Goal: Browse casually

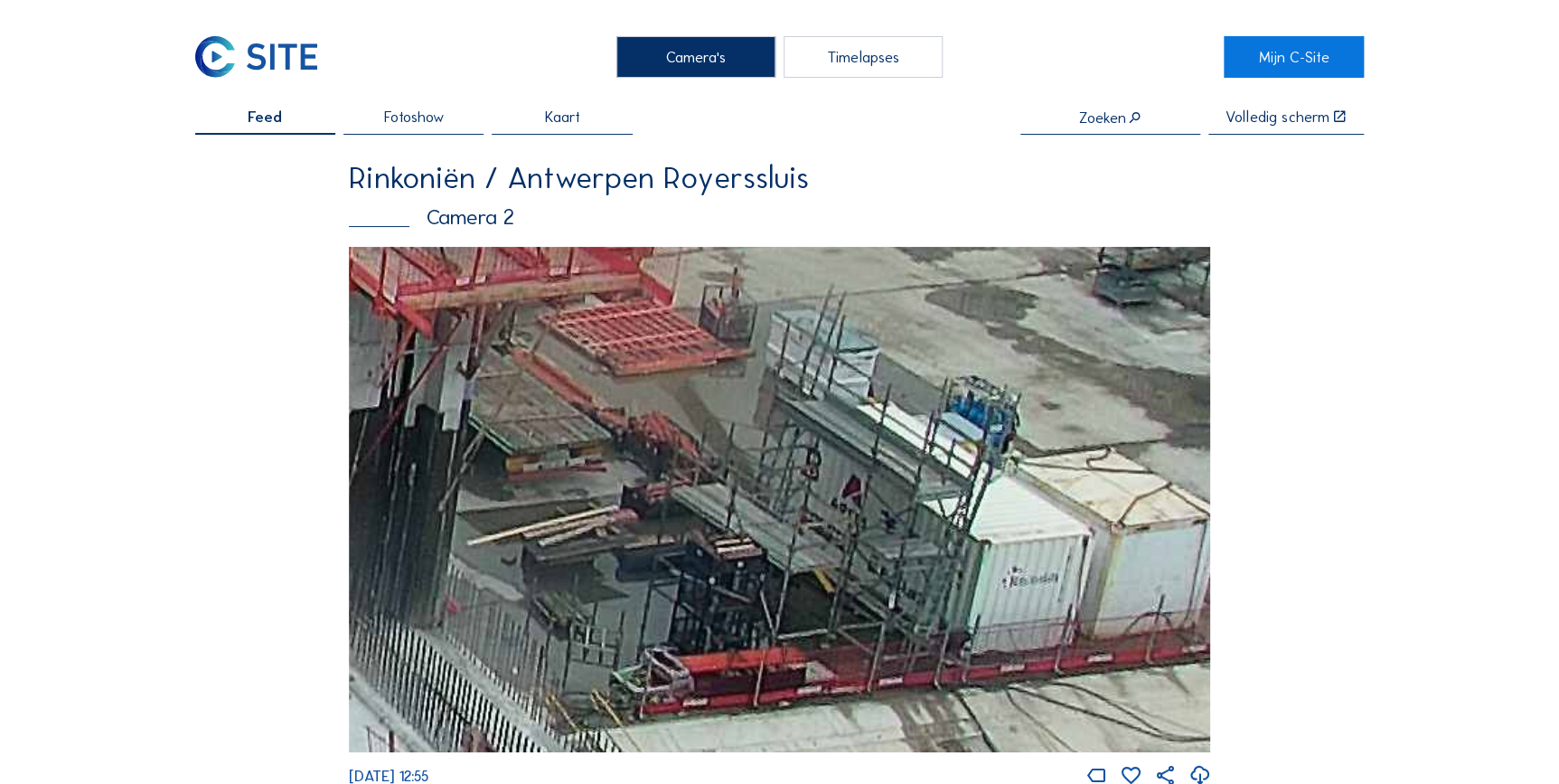
drag, startPoint x: 1025, startPoint y: 549, endPoint x: 445, endPoint y: 596, distance: 581.9
click at [445, 596] on img at bounding box center [780, 499] width 863 height 505
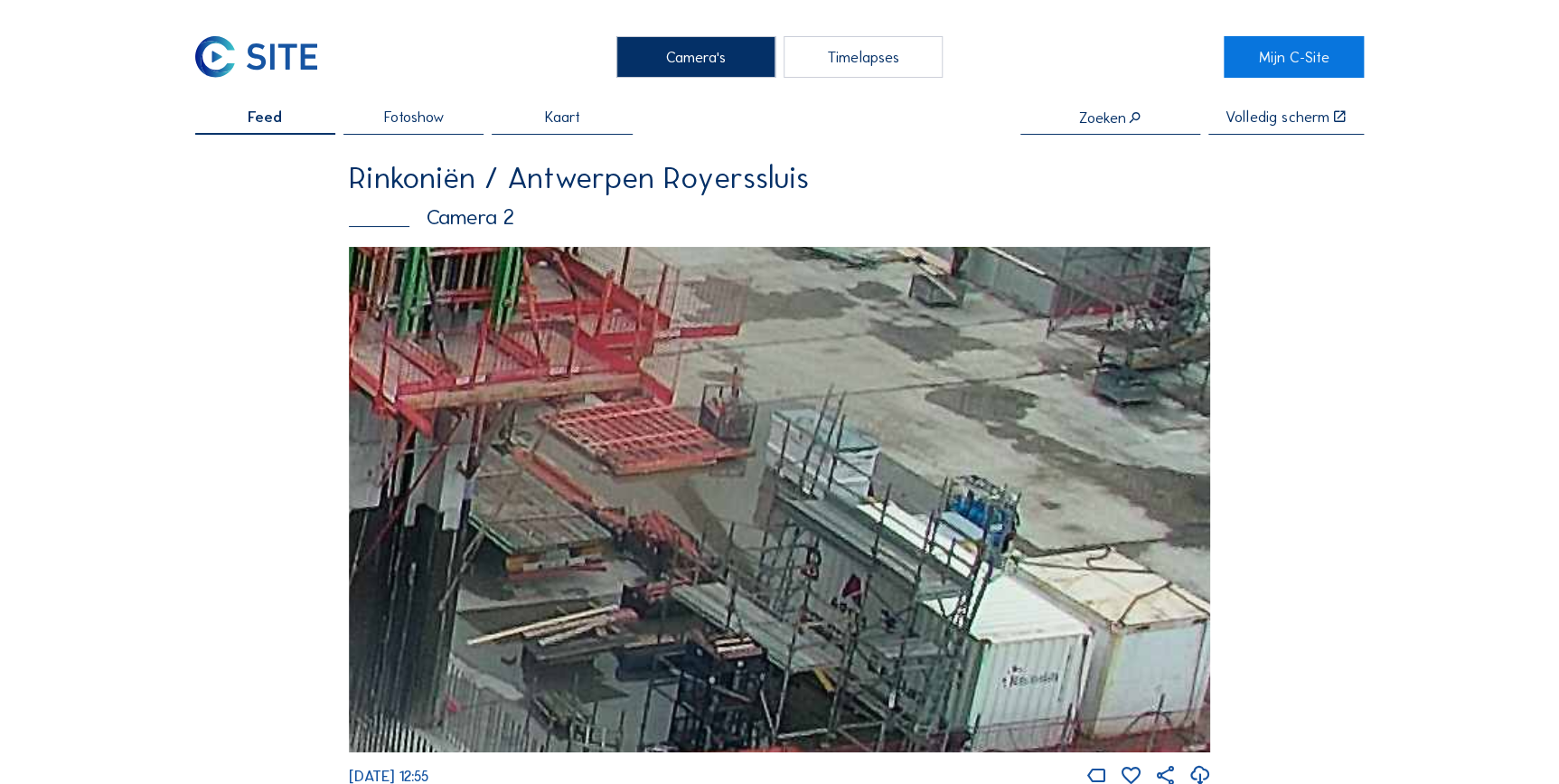
drag, startPoint x: 1099, startPoint y: 546, endPoint x: 1024, endPoint y: 632, distance: 114.1
click at [1045, 669] on img at bounding box center [780, 499] width 863 height 505
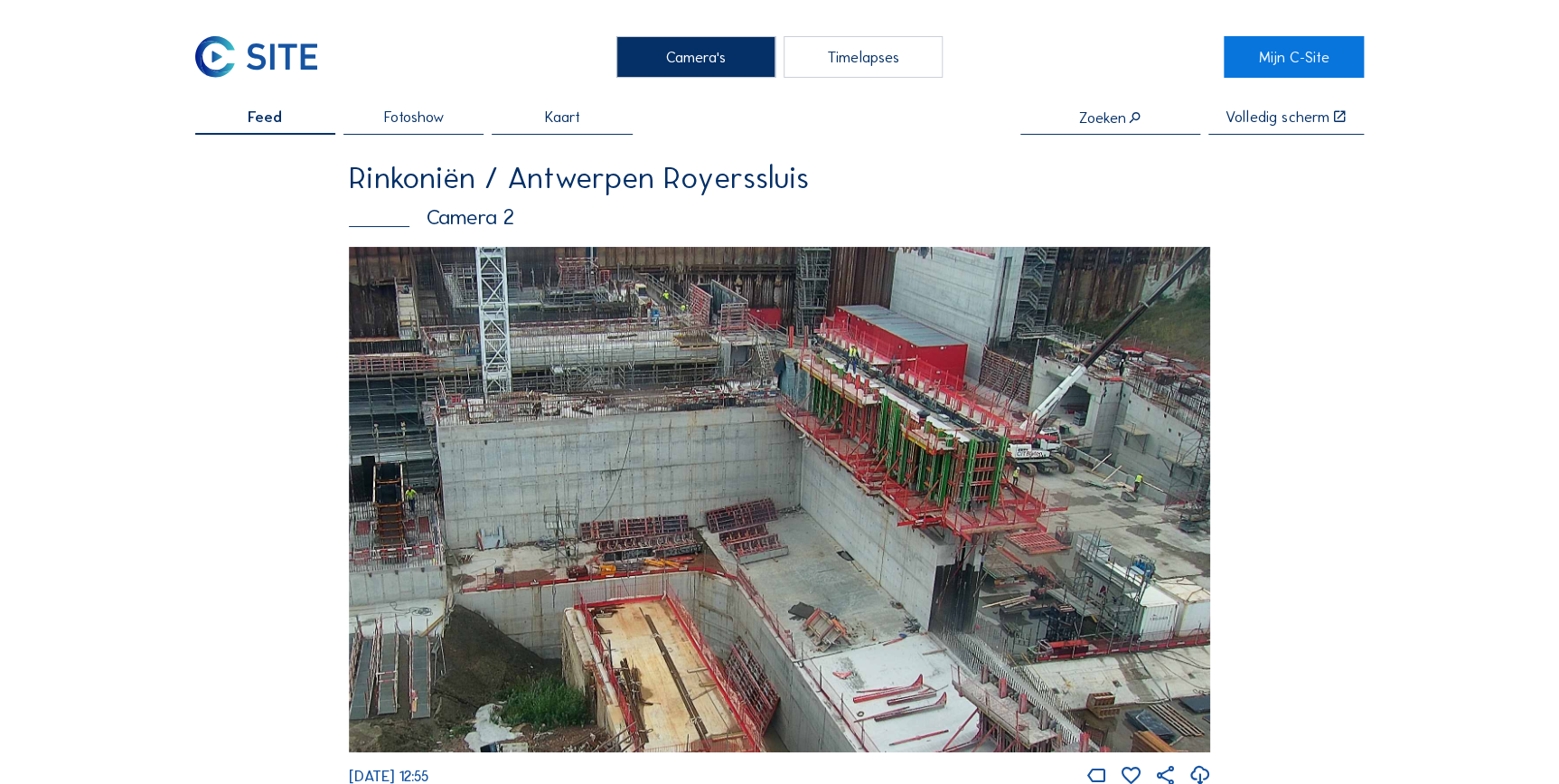
drag, startPoint x: 1145, startPoint y: 649, endPoint x: 1022, endPoint y: 611, distance: 128.7
click at [977, 630] on img at bounding box center [780, 499] width 863 height 505
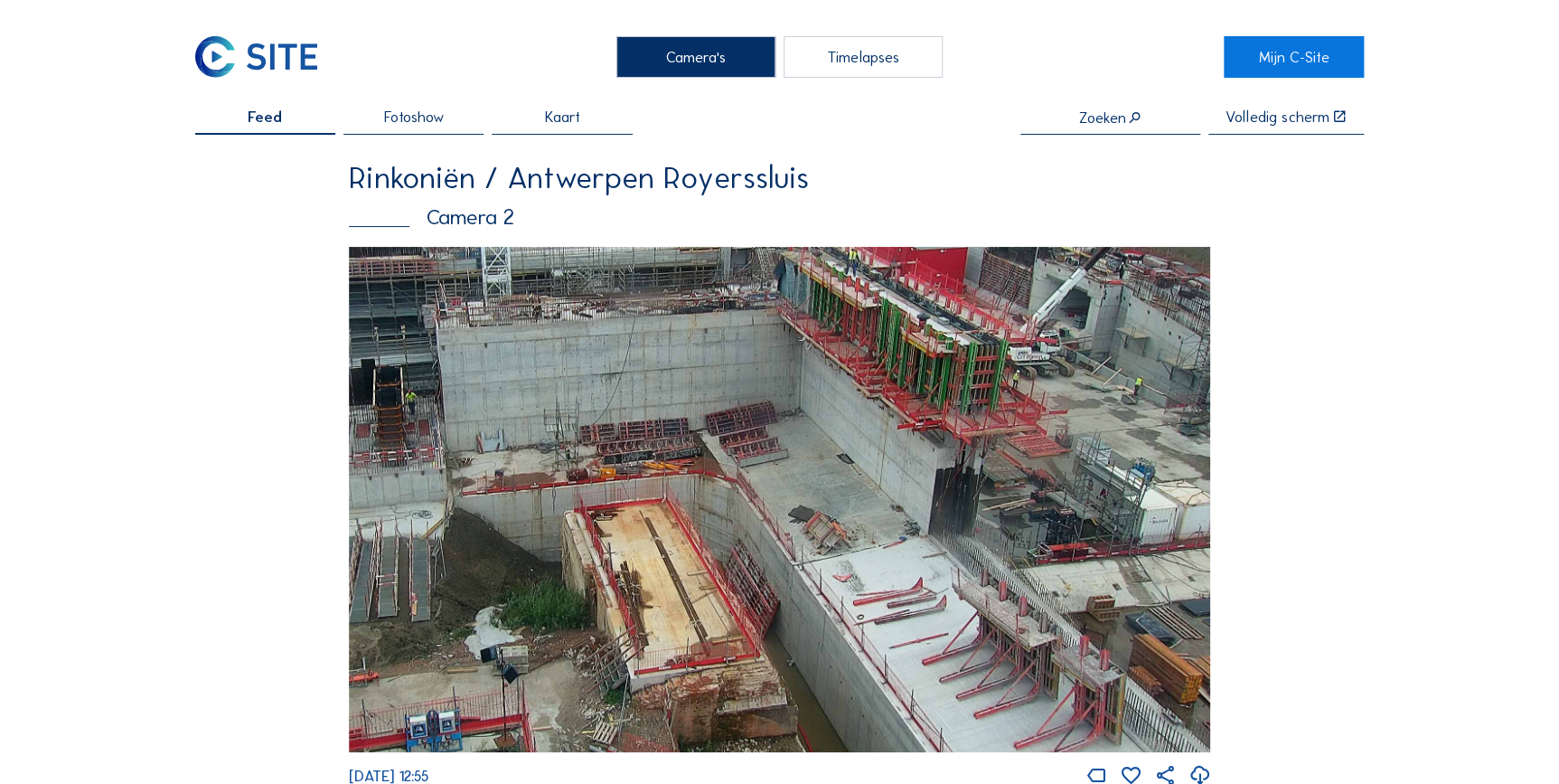
drag, startPoint x: 1137, startPoint y: 628, endPoint x: 994, endPoint y: 506, distance: 188.0
click at [994, 506] on img at bounding box center [780, 499] width 863 height 505
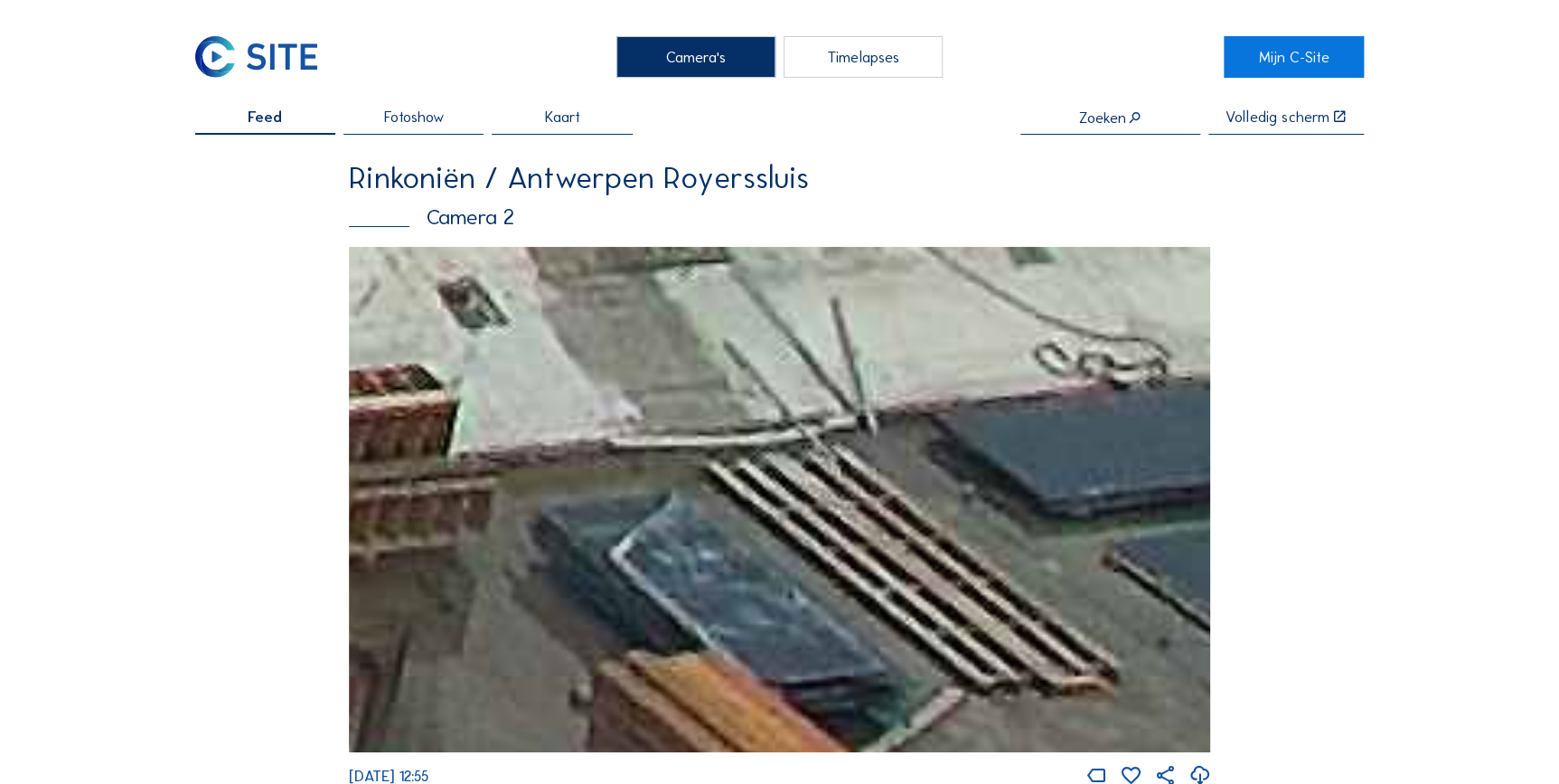
drag, startPoint x: 1172, startPoint y: 609, endPoint x: 917, endPoint y: 459, distance: 295.8
click at [839, 479] on img at bounding box center [780, 499] width 863 height 505
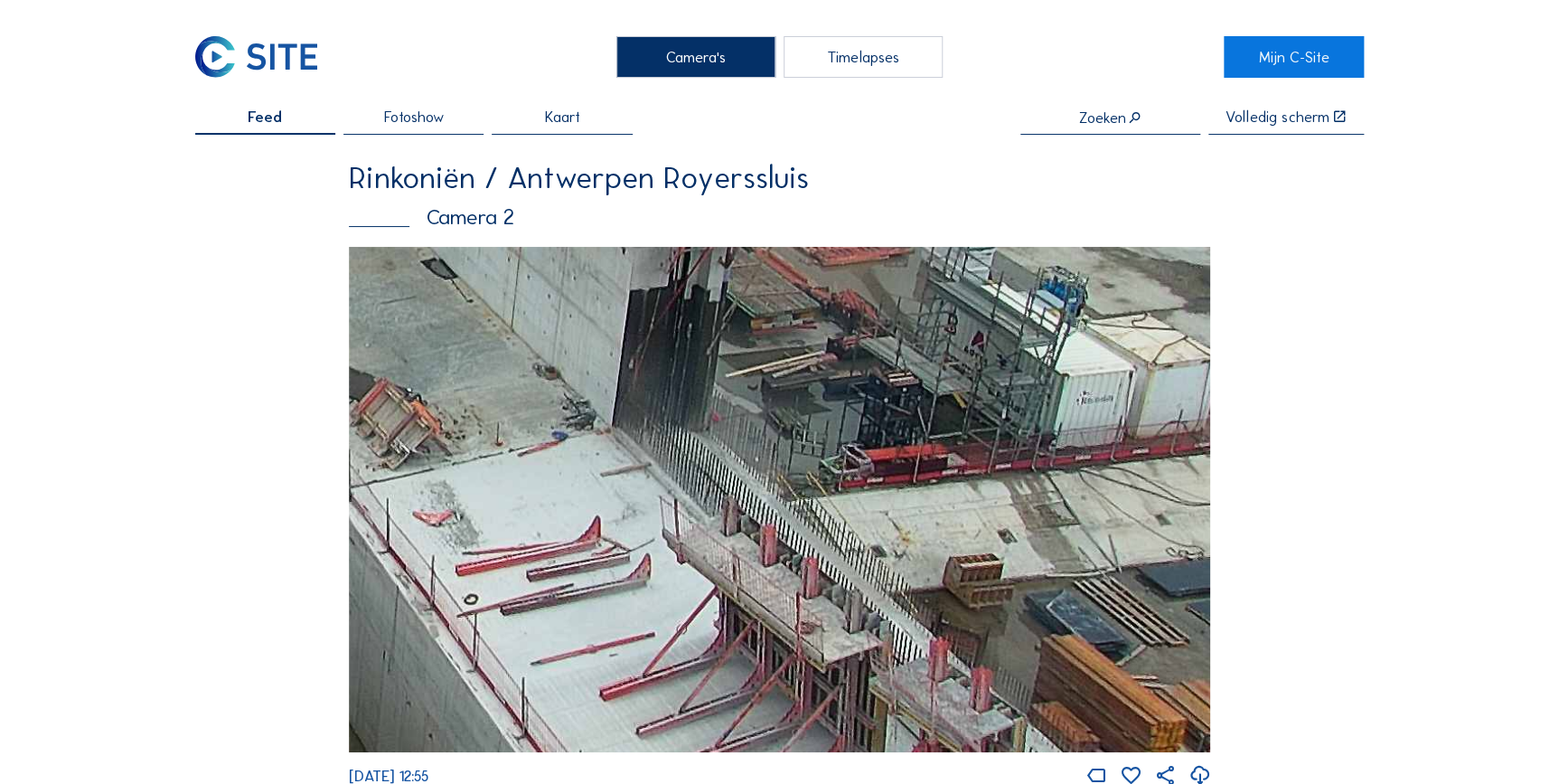
drag, startPoint x: 954, startPoint y: 387, endPoint x: 903, endPoint y: 547, distance: 167.9
click at [903, 547] on img at bounding box center [780, 499] width 863 height 505
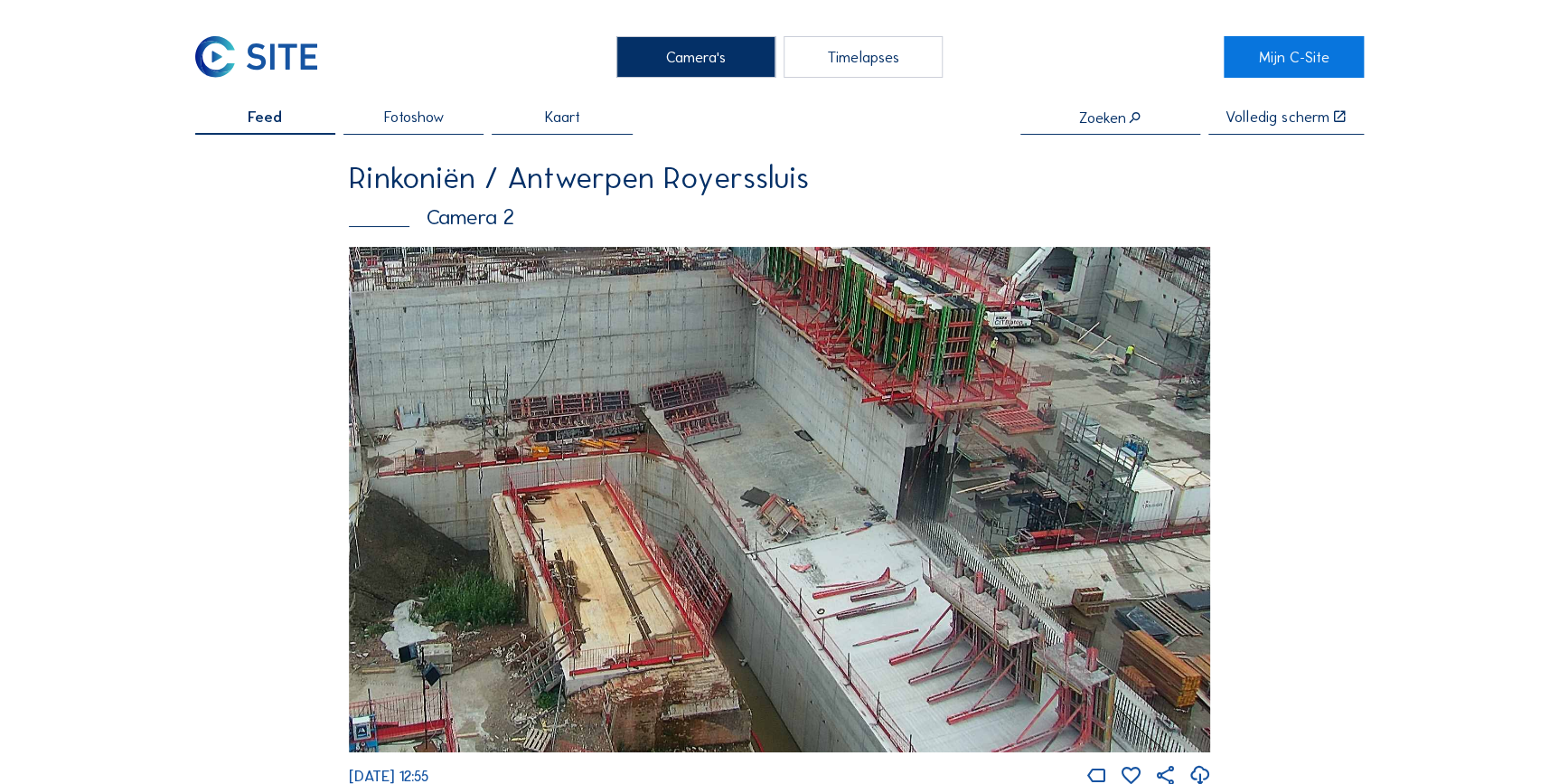
drag, startPoint x: 1119, startPoint y: 430, endPoint x: 964, endPoint y: 431, distance: 155.0
click at [965, 433] on img at bounding box center [780, 499] width 863 height 505
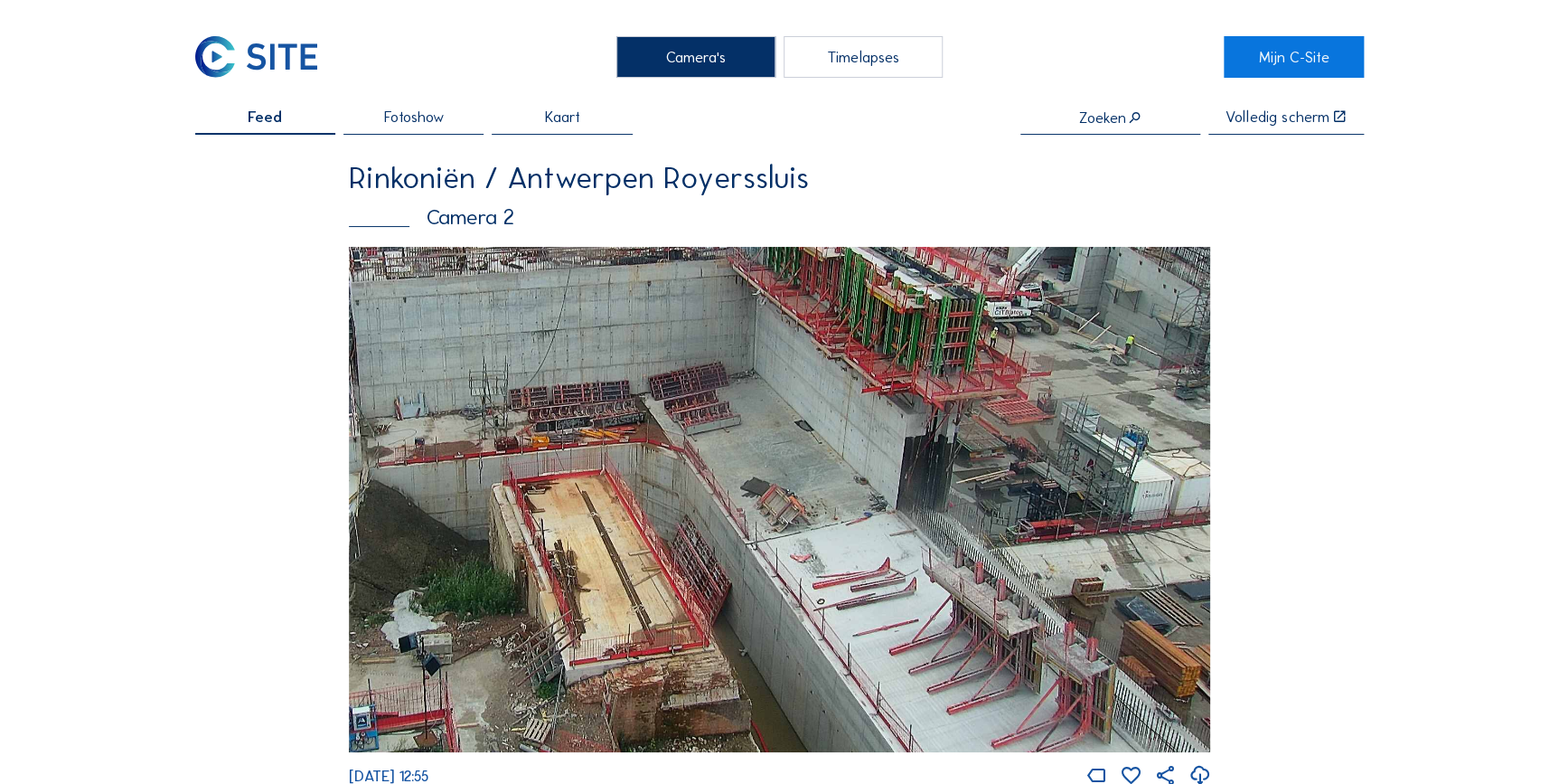
drag, startPoint x: 1047, startPoint y: 449, endPoint x: 894, endPoint y: 364, distance: 175.0
click at [894, 364] on img at bounding box center [780, 499] width 863 height 505
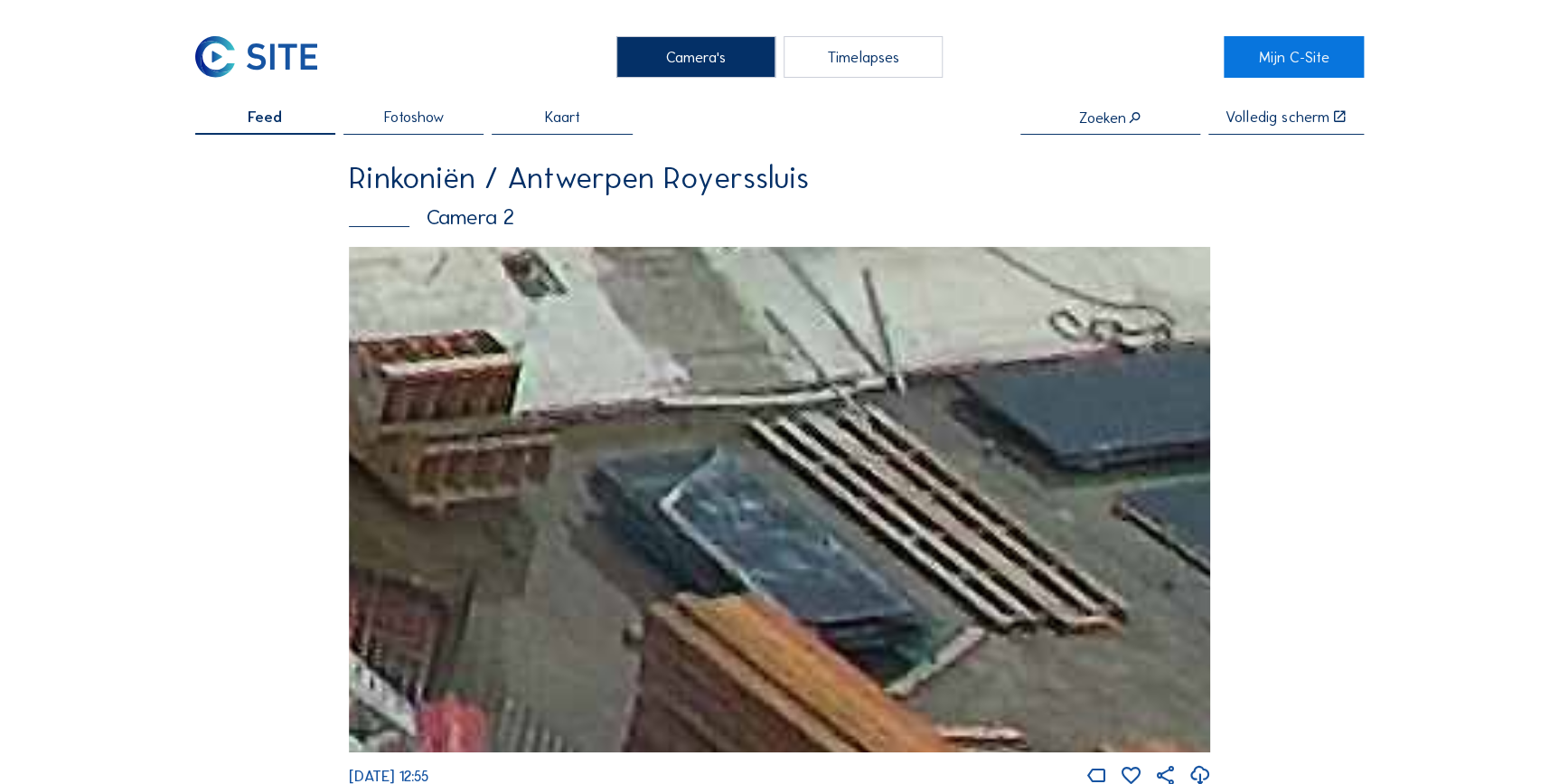
drag, startPoint x: 1132, startPoint y: 582, endPoint x: 813, endPoint y: 484, distance: 333.7
click at [813, 484] on img at bounding box center [780, 499] width 863 height 505
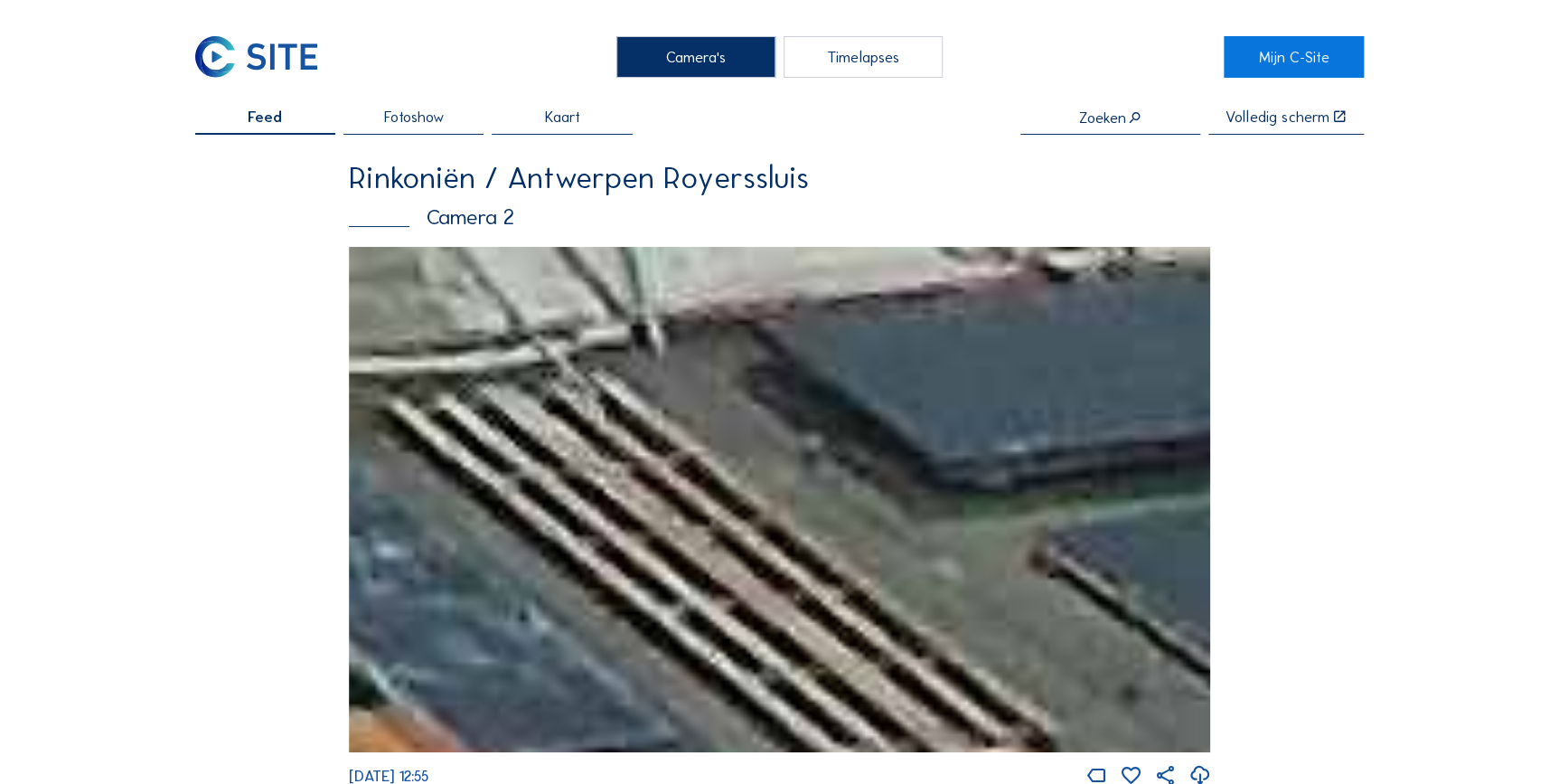
drag, startPoint x: 1079, startPoint y: 459, endPoint x: 659, endPoint y: 474, distance: 420.3
click at [657, 476] on img at bounding box center [780, 499] width 863 height 505
